Goal: Unclear: Browse casually

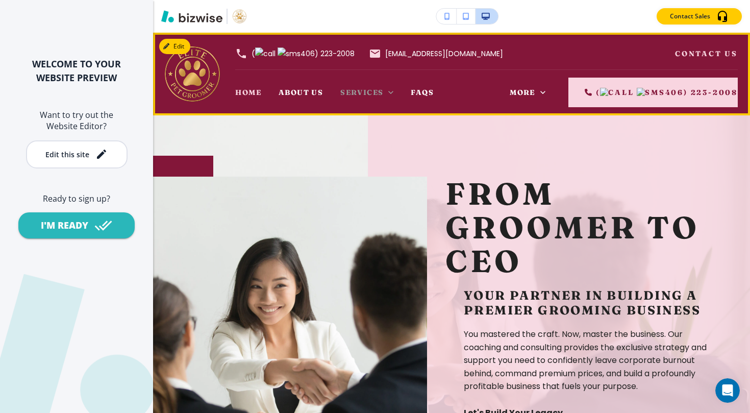
click at [390, 92] on icon at bounding box center [390, 92] width 5 height 3
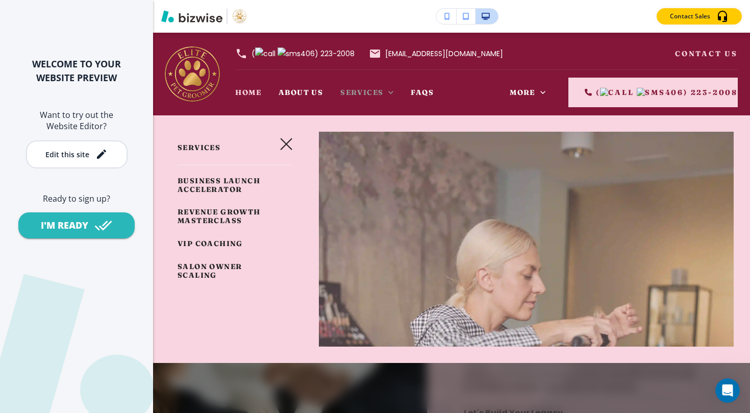
click at [390, 92] on icon at bounding box center [390, 92] width 5 height 3
click at [391, 93] on icon at bounding box center [390, 92] width 5 height 3
click at [289, 145] on icon "button" at bounding box center [286, 144] width 12 height 12
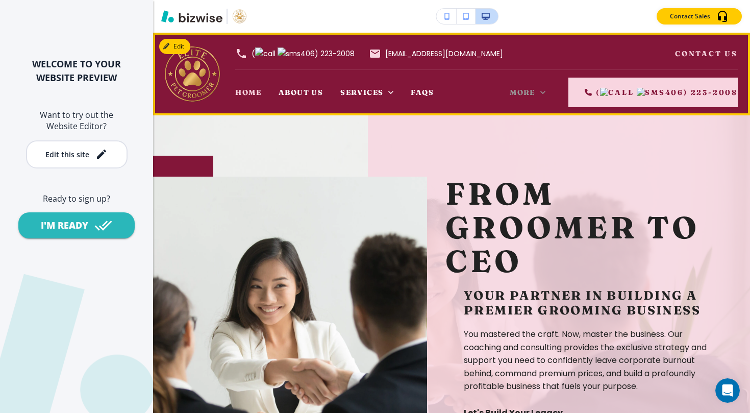
click at [543, 95] on icon at bounding box center [543, 92] width 10 height 10
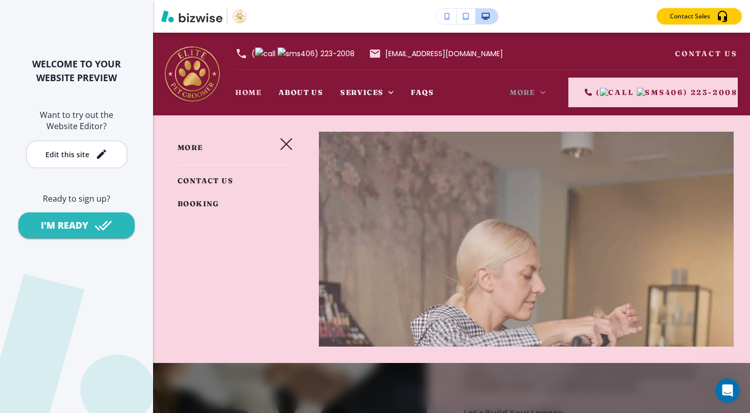
click at [543, 95] on icon at bounding box center [543, 92] width 10 height 10
click at [280, 144] on icon "button" at bounding box center [286, 144] width 12 height 12
